Goal: Task Accomplishment & Management: Complete application form

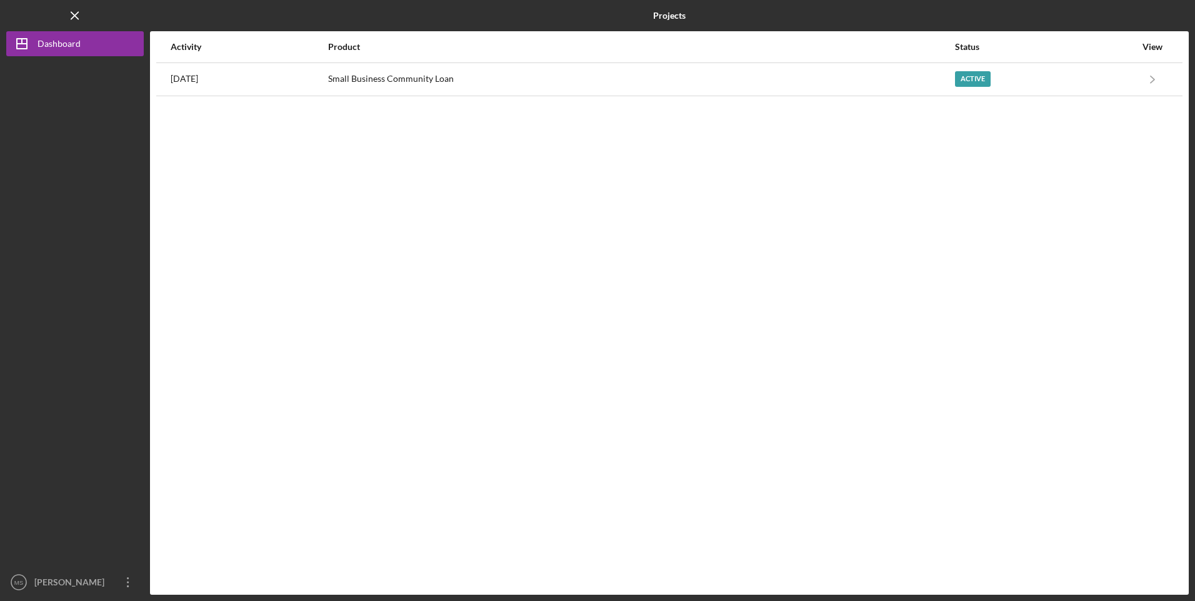
click at [686, 79] on div "Small Business Community Loan" at bounding box center [641, 79] width 626 height 31
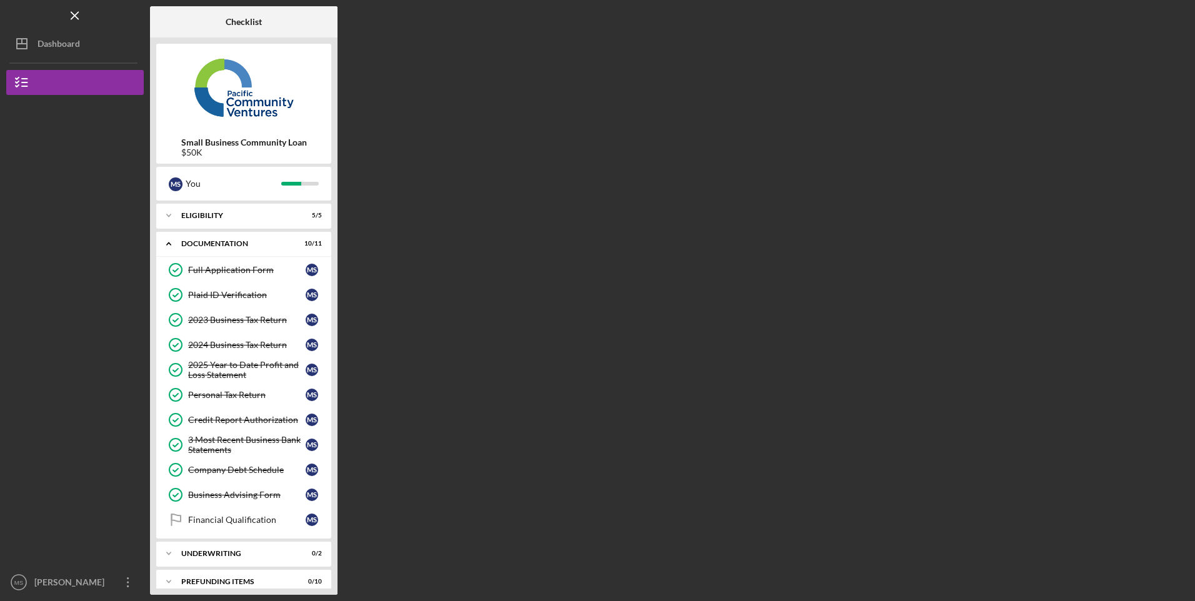
click at [231, 369] on div "2025 Year to Date Profit and Loss Statement" at bounding box center [247, 370] width 118 height 20
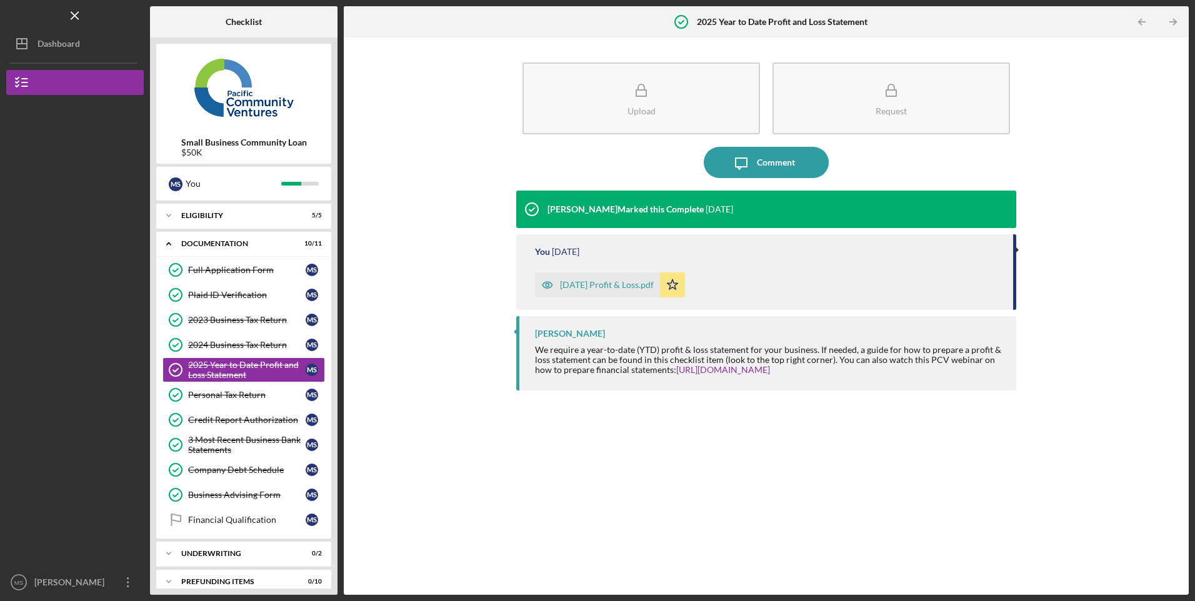
click at [617, 287] on div "[DATE] Profit & Loss.pdf" at bounding box center [607, 285] width 94 height 10
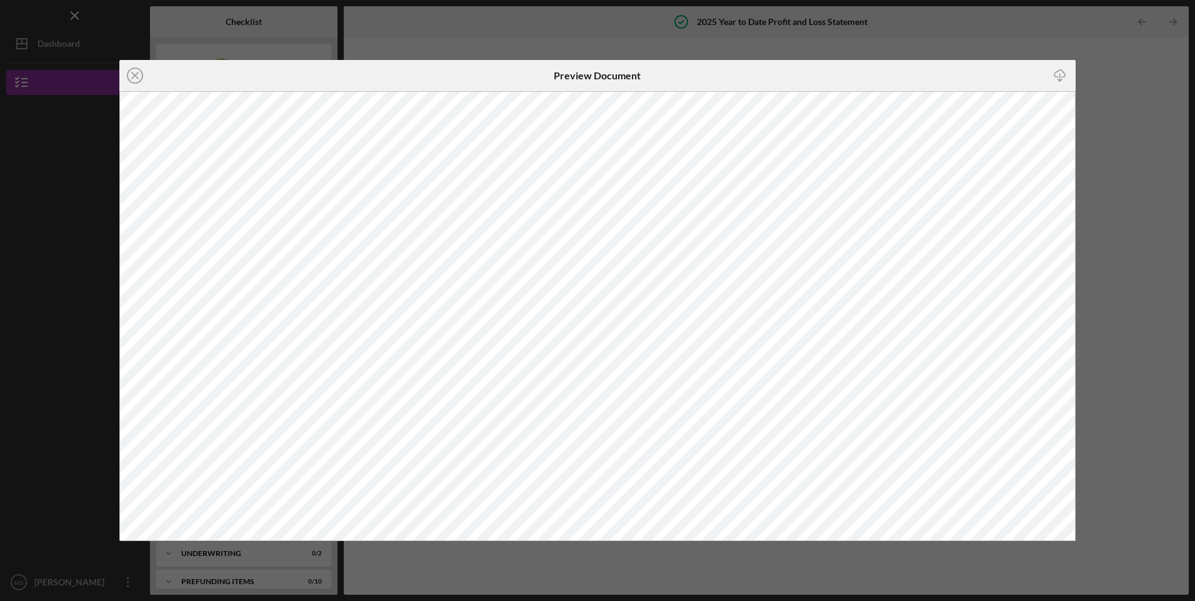
click at [141, 78] on icon "Icon/Close" at bounding box center [134, 75] width 31 height 31
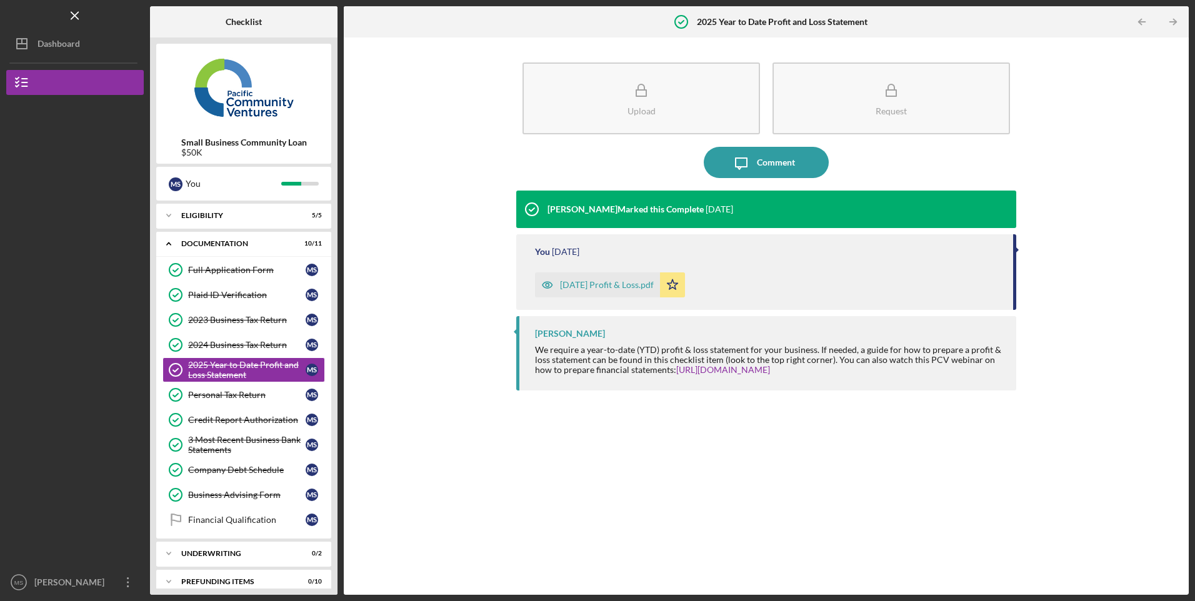
click at [58, 586] on div "[PERSON_NAME]" at bounding box center [71, 584] width 81 height 28
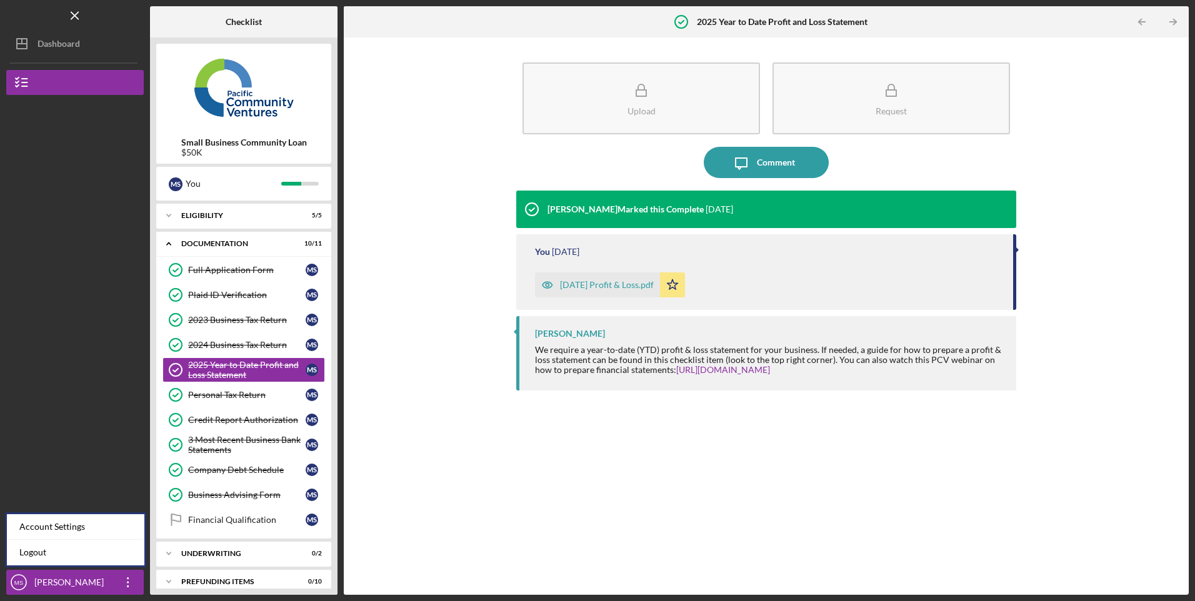
click at [37, 549] on link "Logout" at bounding box center [76, 553] width 138 height 26
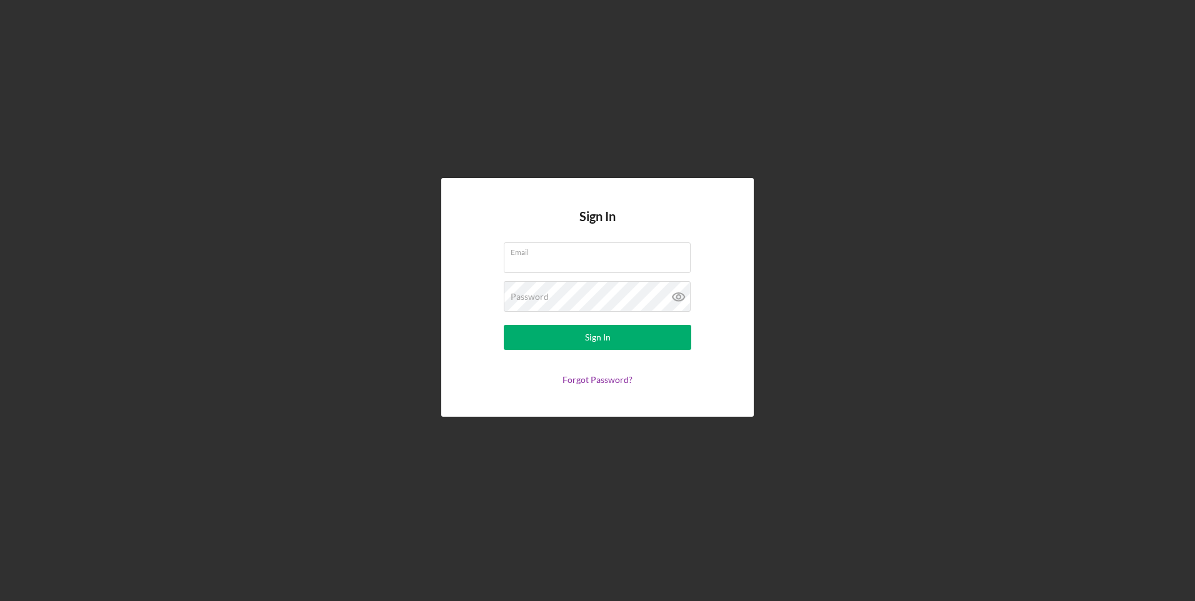
type input "[EMAIL_ADDRESS][DOMAIN_NAME]"
